Goal: Task Accomplishment & Management: Use online tool/utility

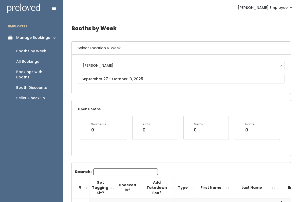
click at [36, 95] on div "Seller Check-in" at bounding box center [30, 97] width 29 height 5
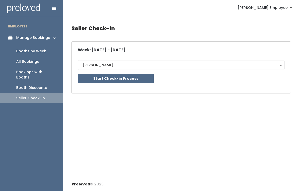
click at [139, 76] on button "Start Check-in Process" at bounding box center [116, 79] width 76 height 10
click at [135, 77] on button "Start Check-in Process" at bounding box center [116, 79] width 76 height 10
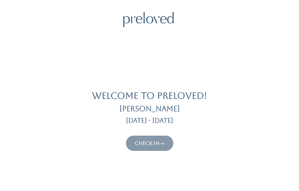
click at [148, 144] on link "Check In" at bounding box center [150, 143] width 30 height 6
click at [150, 143] on link "Check In" at bounding box center [150, 143] width 30 height 6
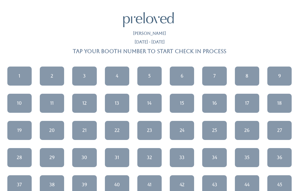
click at [21, 75] on link "1" at bounding box center [19, 75] width 24 height 19
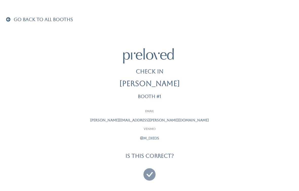
scroll to position [3, 0]
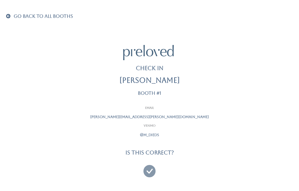
click at [13, 16] on link "Go Back To All Booths" at bounding box center [39, 16] width 67 height 5
